Goal: Navigation & Orientation: Find specific page/section

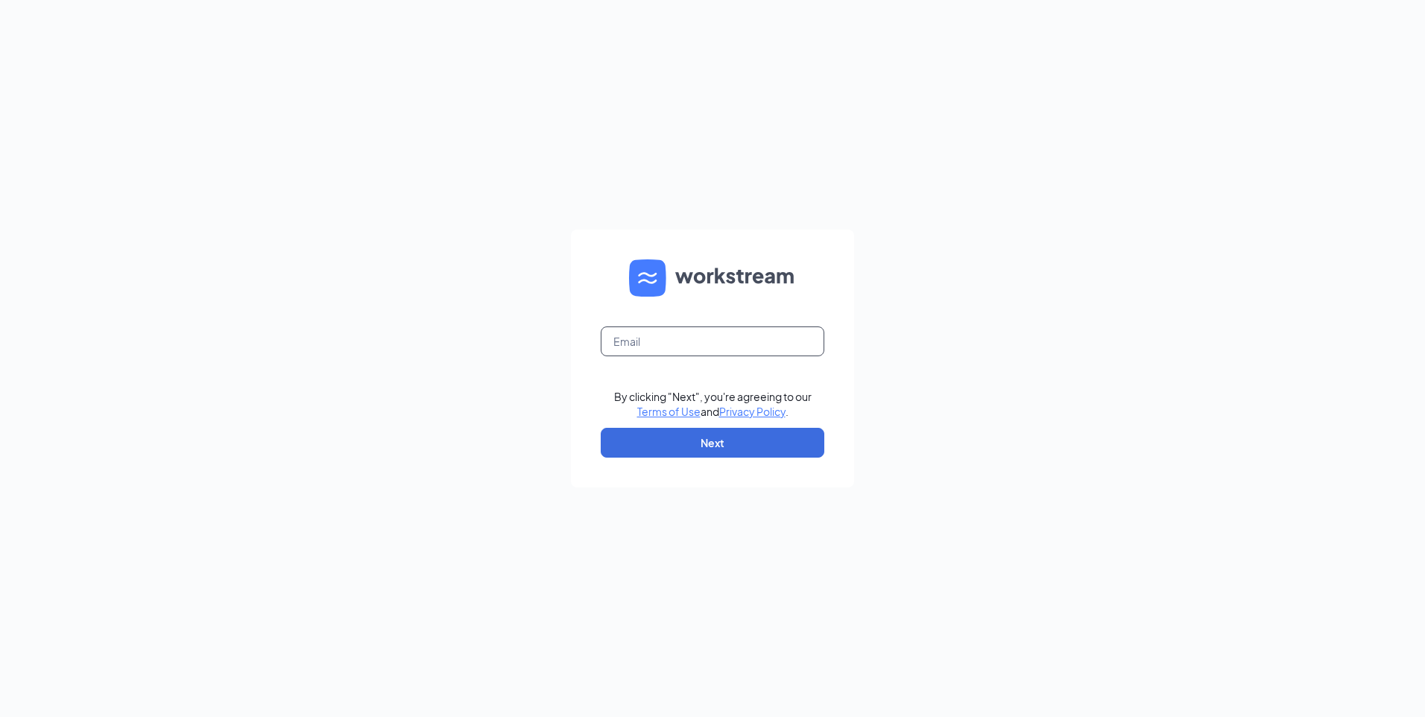
click at [690, 339] on input "text" at bounding box center [713, 341] width 224 height 30
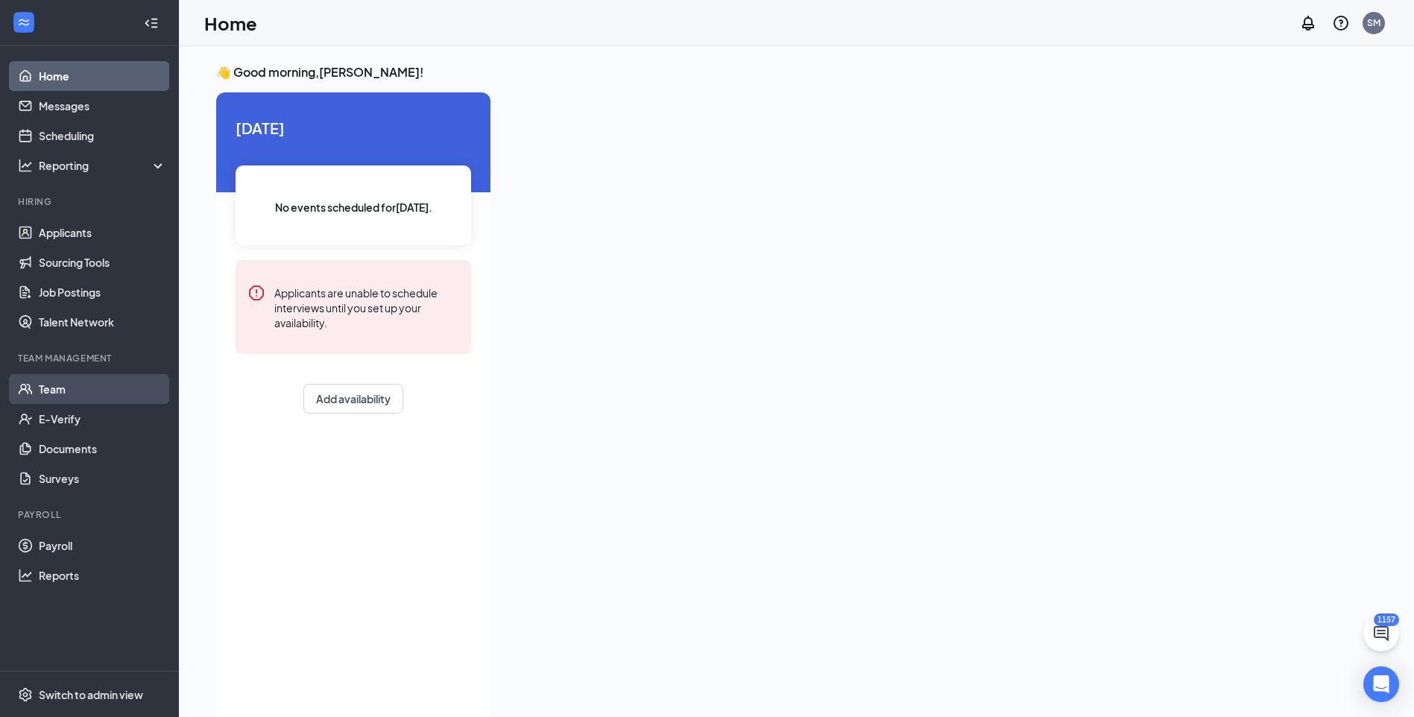
click at [61, 391] on link "Team" at bounding box center [102, 389] width 127 height 30
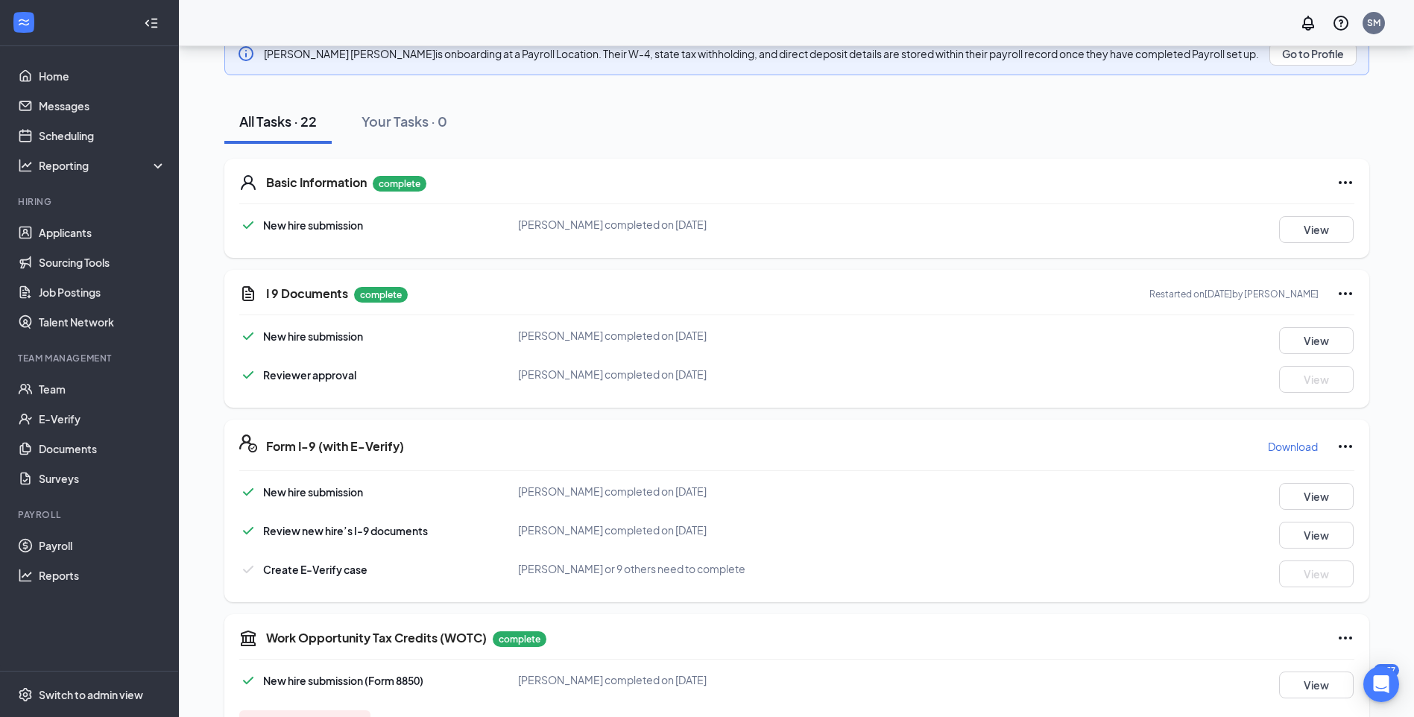
scroll to position [224, 0]
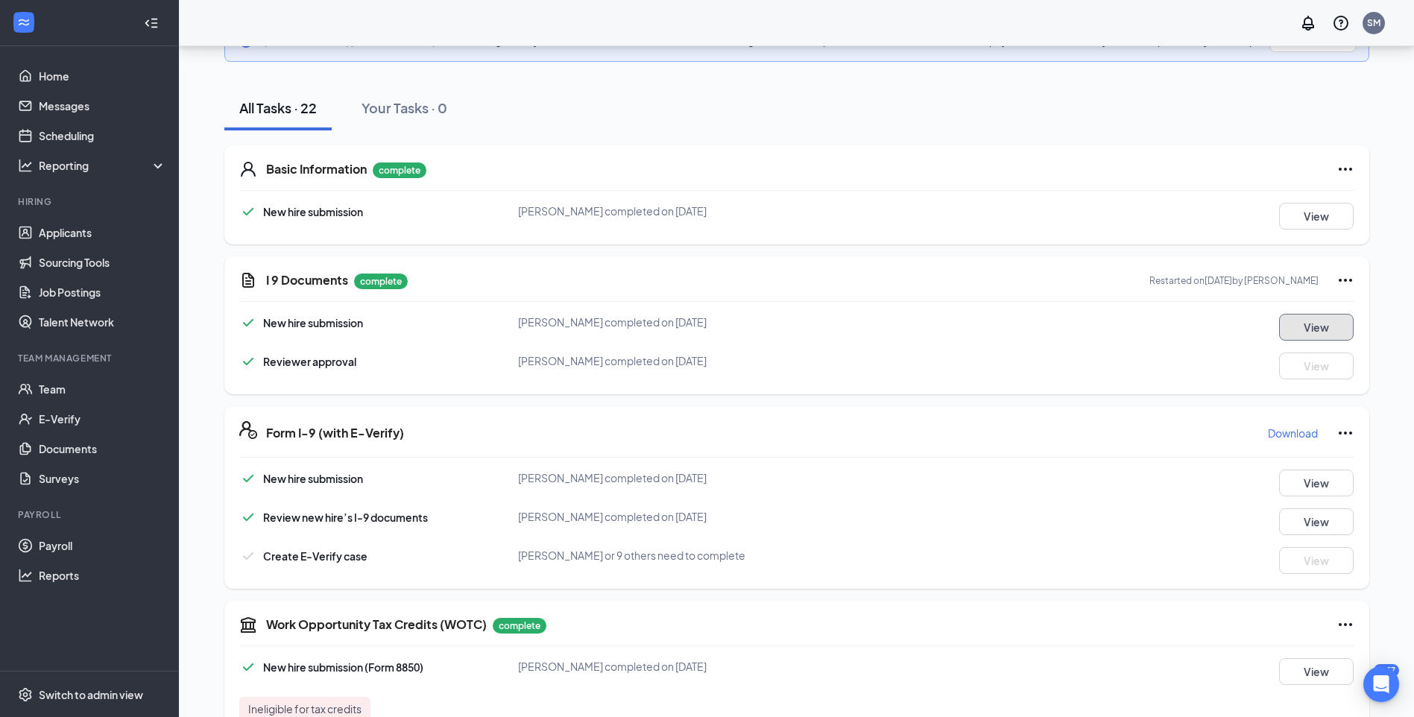
click at [1303, 333] on button "View" at bounding box center [1316, 327] width 75 height 27
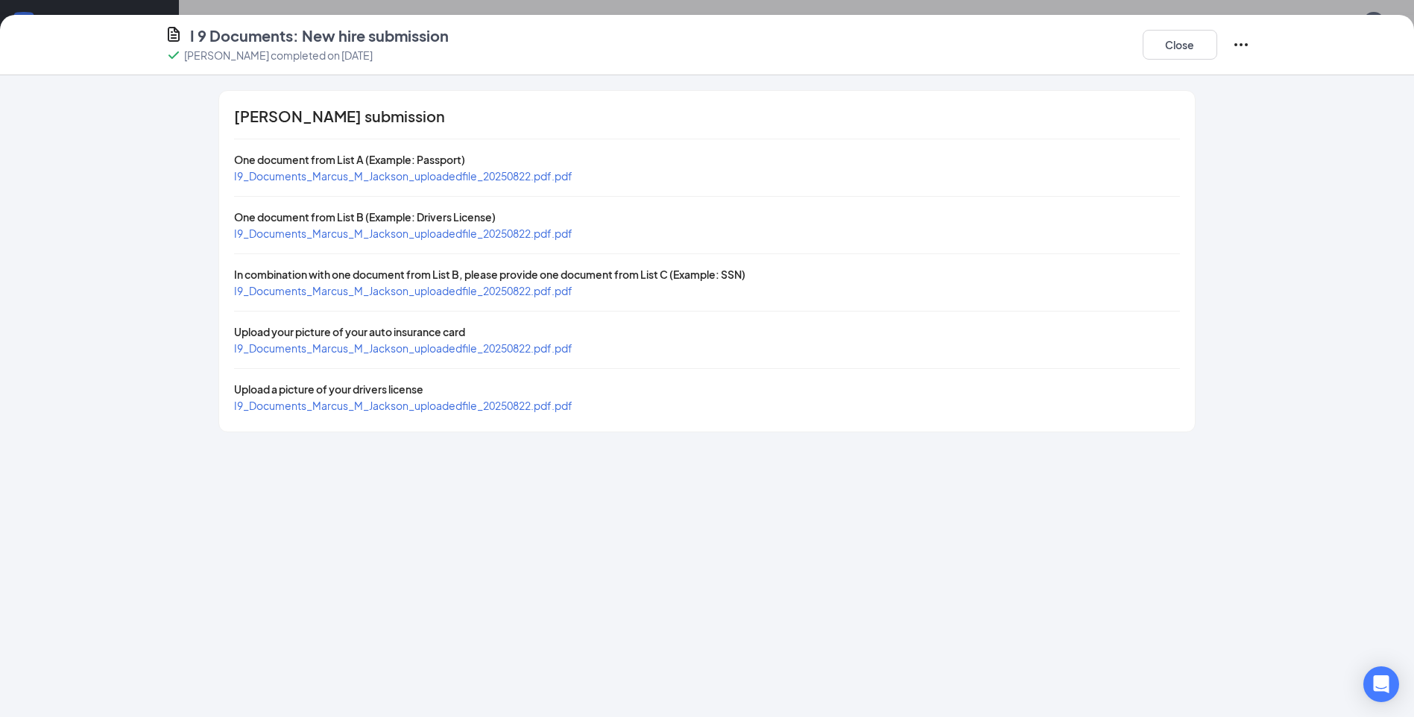
click at [507, 179] on span "I9_Documents_Marcus_M_Jackson_uploadedfile_20250822.pdf.pdf" at bounding box center [403, 175] width 338 height 13
click at [330, 293] on span "I9_Documents_Marcus_M_Jackson_uploadedfile_20250822.pdf.pdf" at bounding box center [403, 290] width 338 height 13
click at [341, 235] on span "I9_Documents_Marcus_M_Jackson_uploadedfile_20250822.pdf.pdf" at bounding box center [403, 233] width 338 height 13
click at [1177, 42] on button "Close" at bounding box center [1179, 45] width 75 height 30
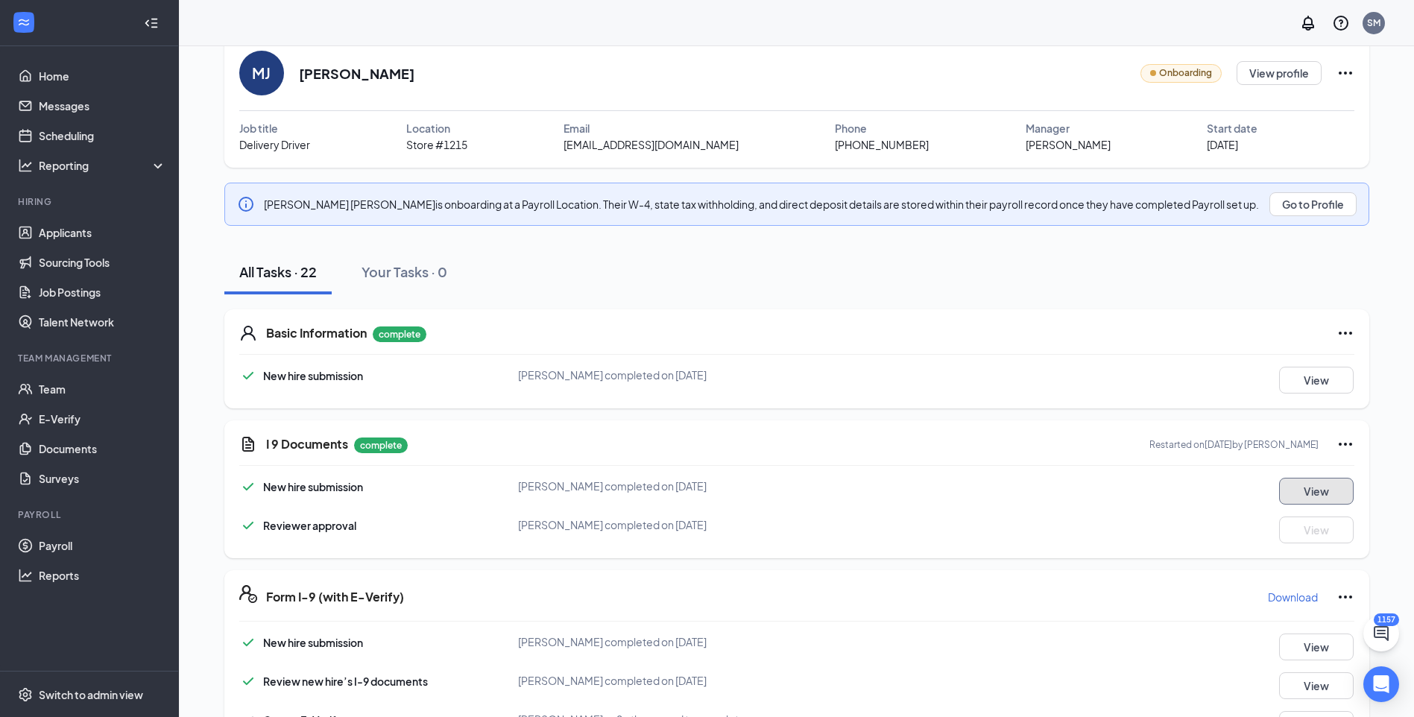
scroll to position [0, 0]
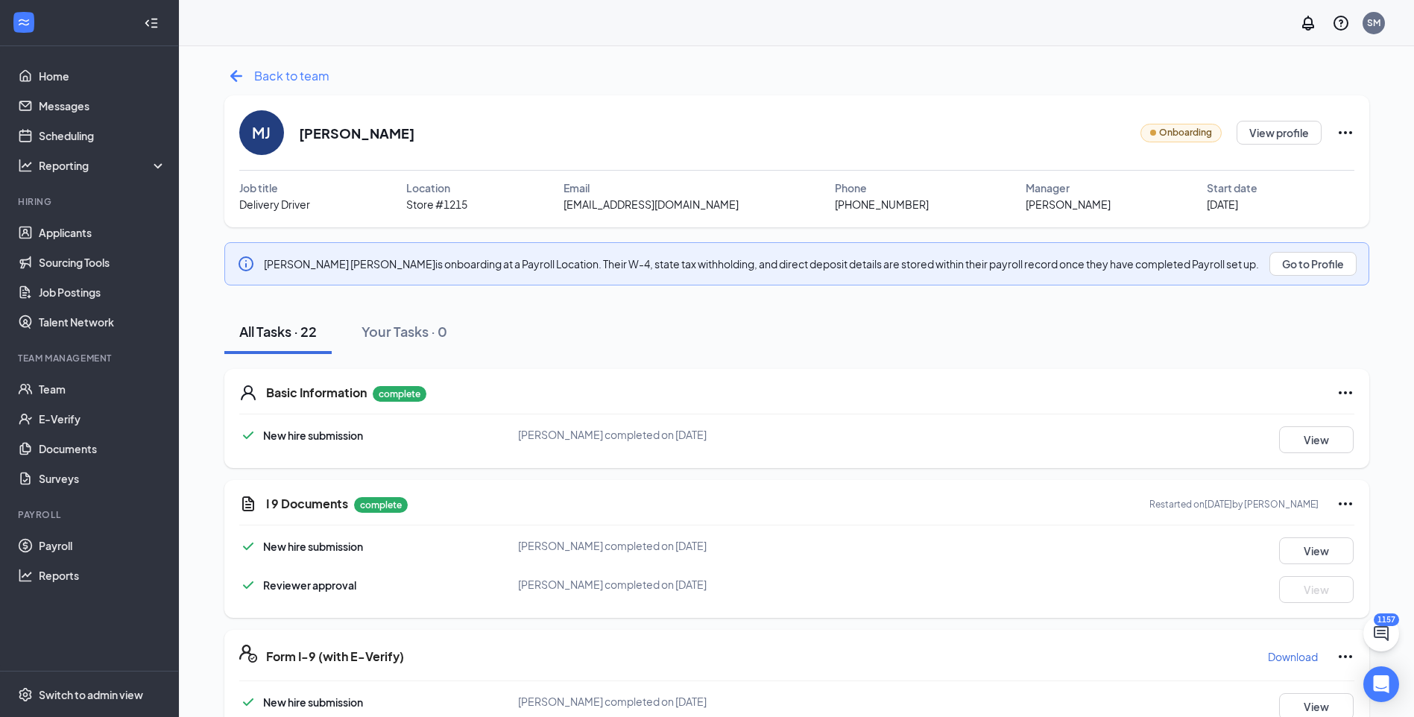
click at [287, 78] on span "Back to team" at bounding box center [291, 75] width 75 height 19
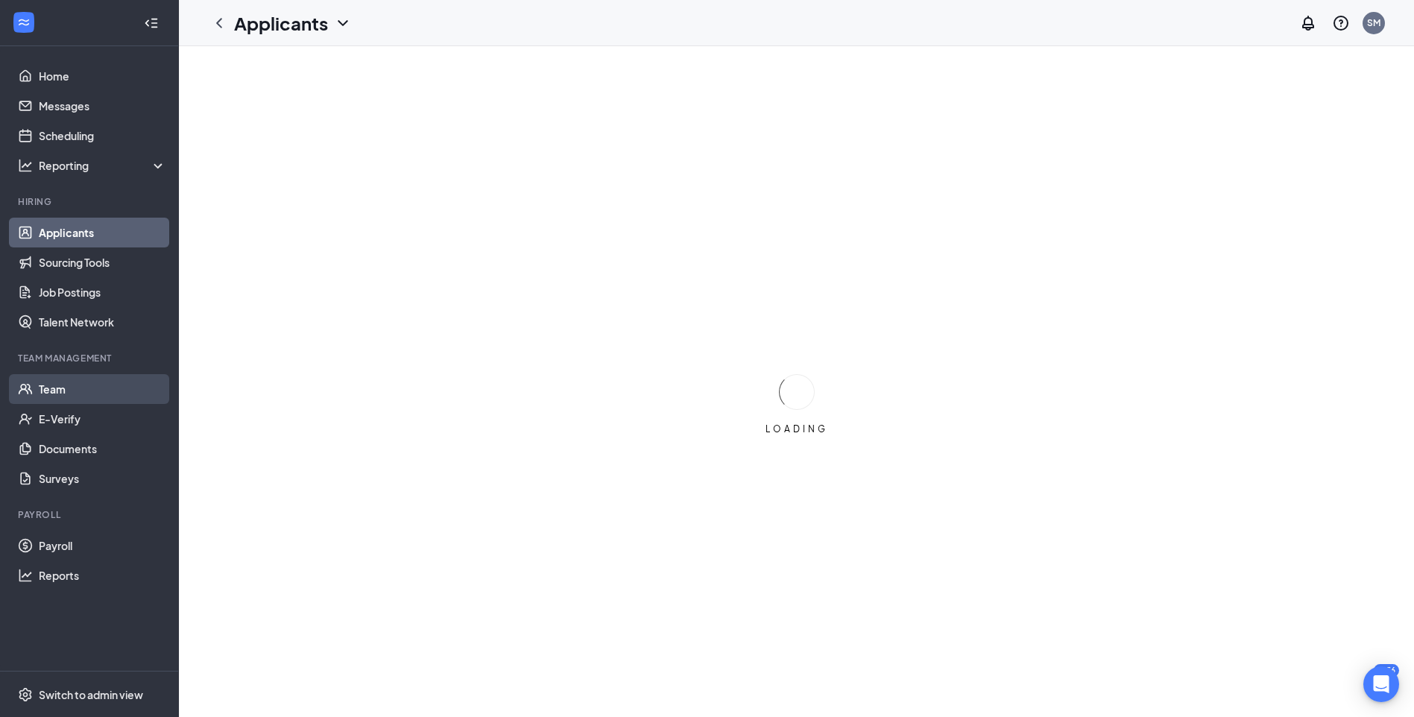
click at [71, 382] on link "Team" at bounding box center [102, 389] width 127 height 30
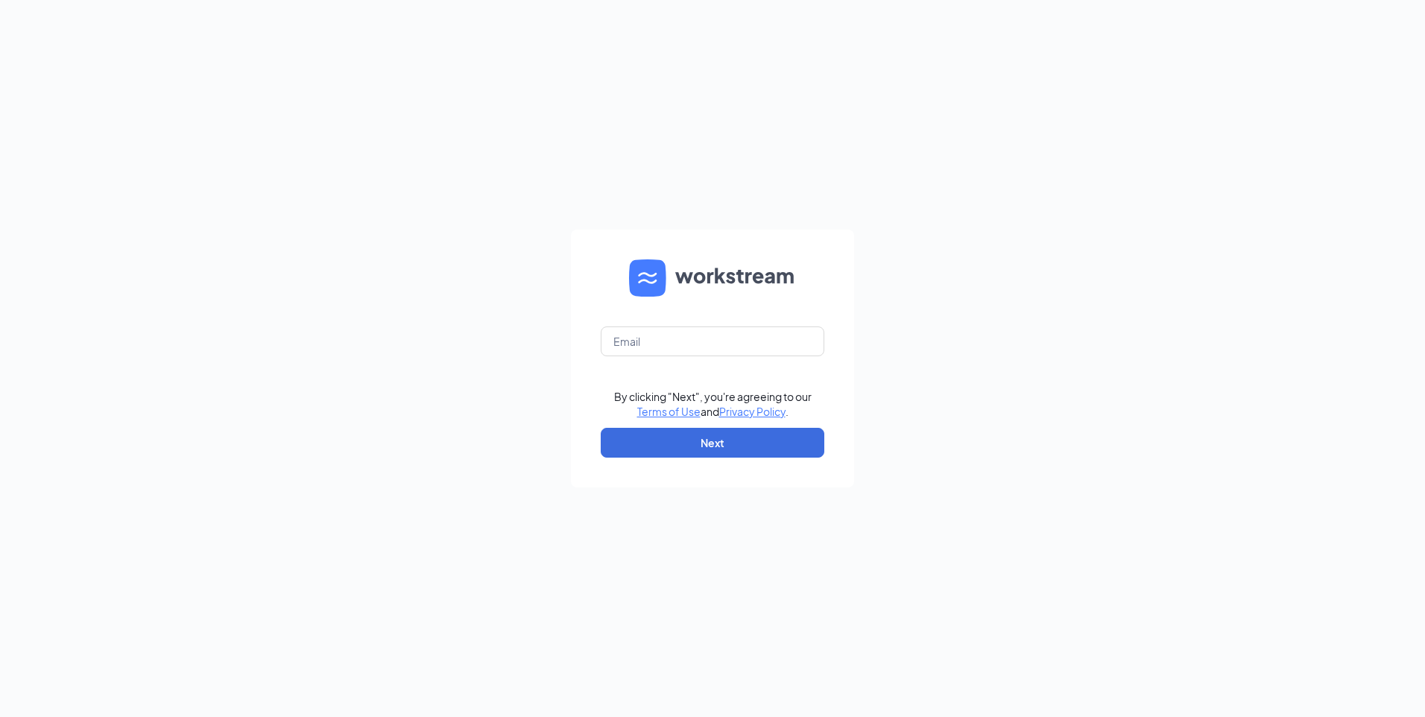
click at [675, 321] on form "By clicking "Next", you're agreeing to our Terms of Use and Privacy Policy . Ne…" at bounding box center [712, 359] width 283 height 258
click at [674, 354] on input "text" at bounding box center [713, 341] width 224 height 30
type input "samantha@bajcogroup.net"
click at [694, 446] on button "Next" at bounding box center [713, 443] width 224 height 30
